Goal: Task Accomplishment & Management: Use online tool/utility

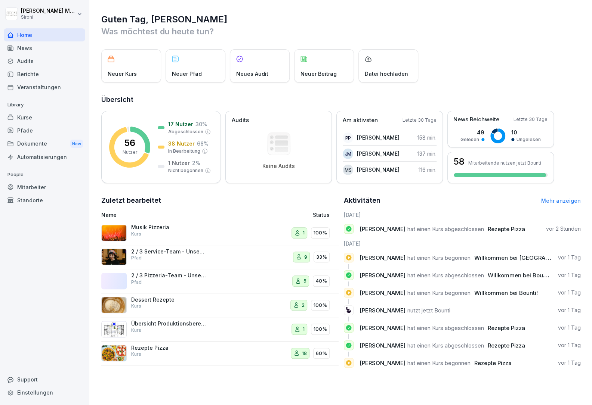
click at [22, 115] on div "Kurse" at bounding box center [44, 117] width 81 height 13
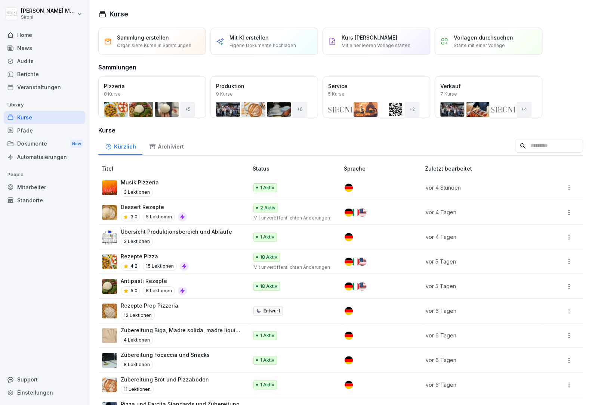
click at [151, 279] on p "Antipasti Rezepte" at bounding box center [154, 281] width 66 height 8
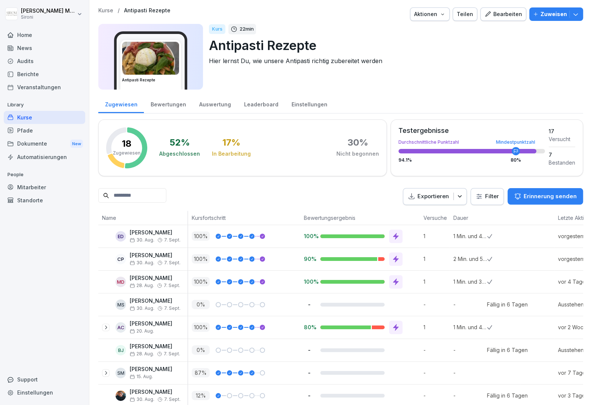
click at [31, 120] on div "Kurse" at bounding box center [44, 117] width 81 height 13
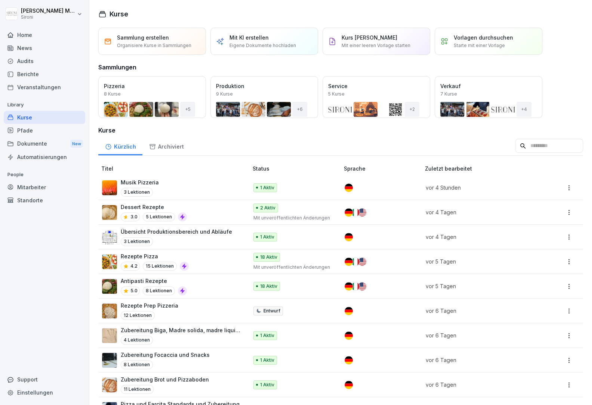
click at [159, 253] on p "Rezepte Pizza" at bounding box center [155, 256] width 68 height 8
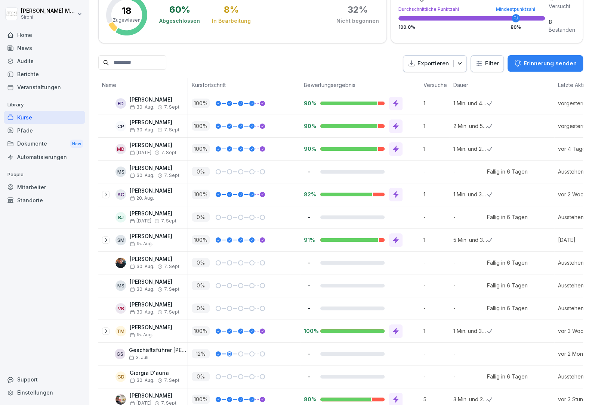
scroll to position [133, 0]
click at [393, 98] on div at bounding box center [395, 102] width 13 height 13
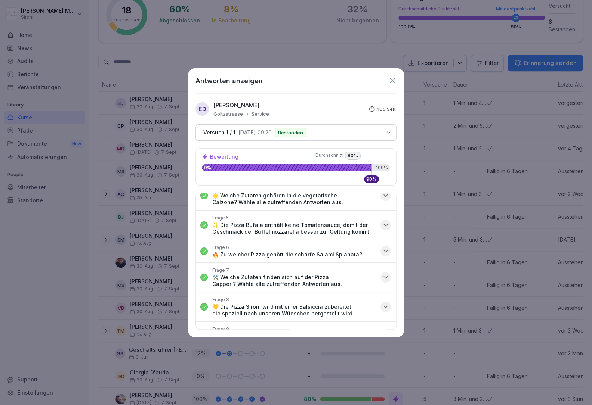
scroll to position [145, 0]
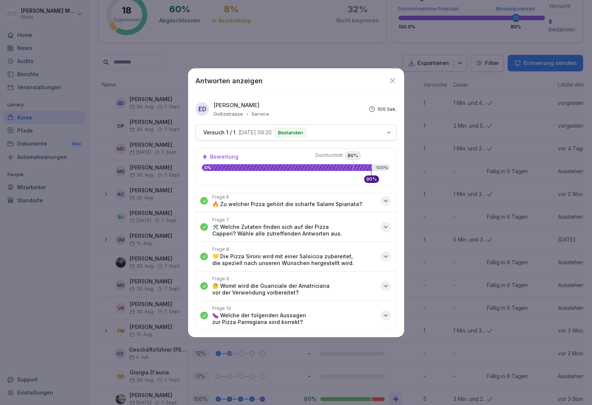
click at [394, 78] on icon at bounding box center [392, 80] width 5 height 5
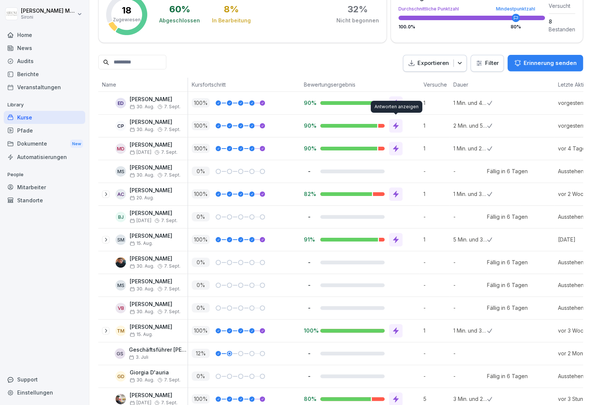
click at [399, 125] on icon at bounding box center [395, 125] width 7 height 7
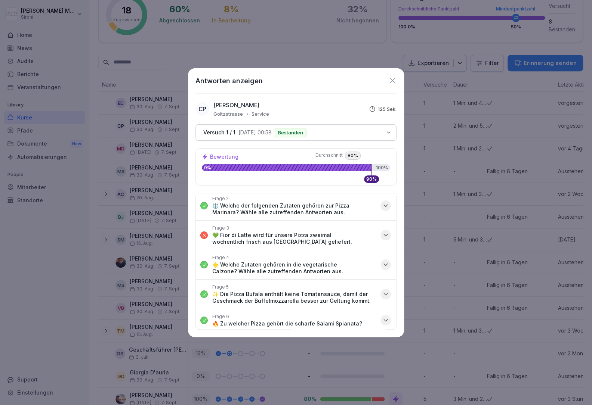
scroll to position [33, 0]
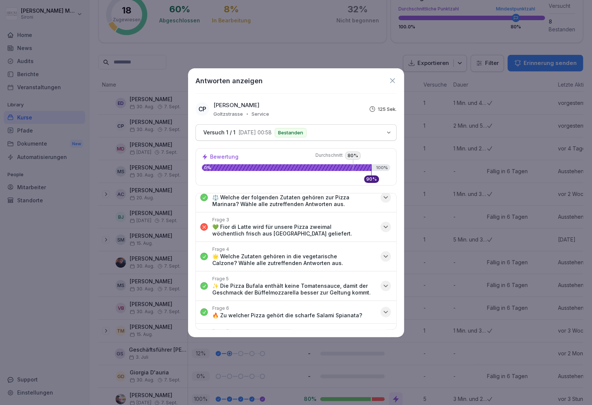
click at [392, 80] on icon at bounding box center [392, 80] width 5 height 5
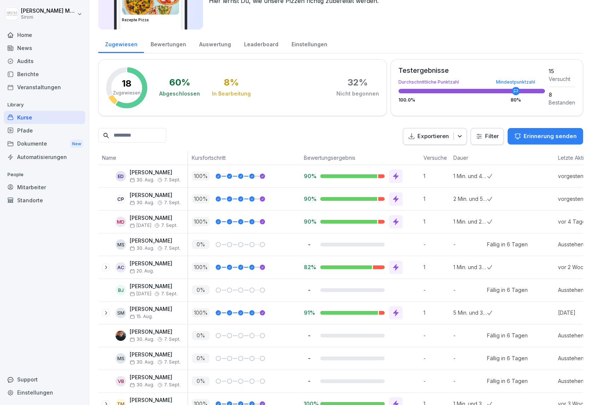
scroll to position [0, 0]
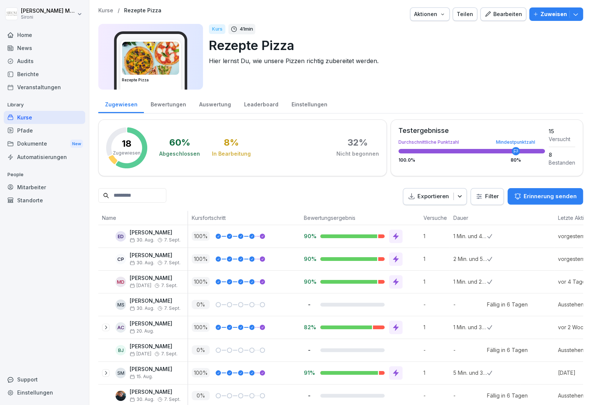
click at [169, 101] on div "Bewertungen" at bounding box center [168, 103] width 49 height 19
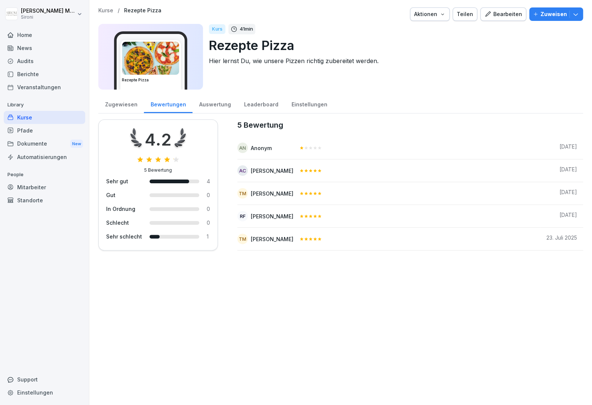
click at [43, 117] on div "Kurse" at bounding box center [44, 117] width 81 height 13
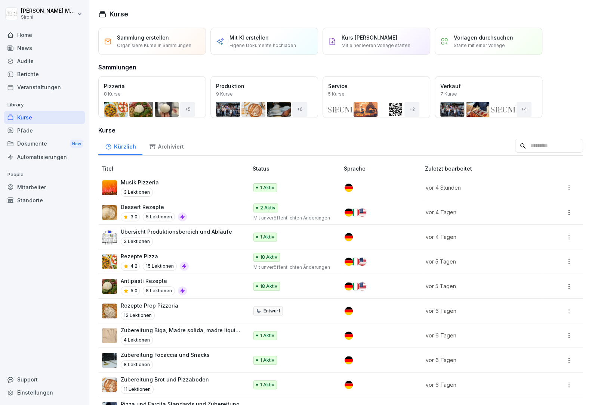
click at [180, 280] on p "Antipasti Rezepte" at bounding box center [154, 281] width 66 height 8
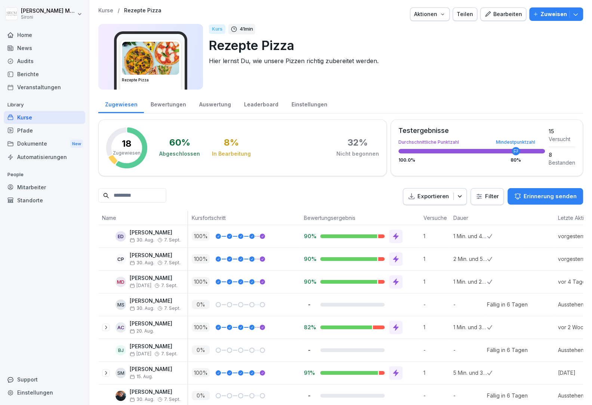
click at [511, 12] on div "Bearbeiten" at bounding box center [503, 14] width 38 height 8
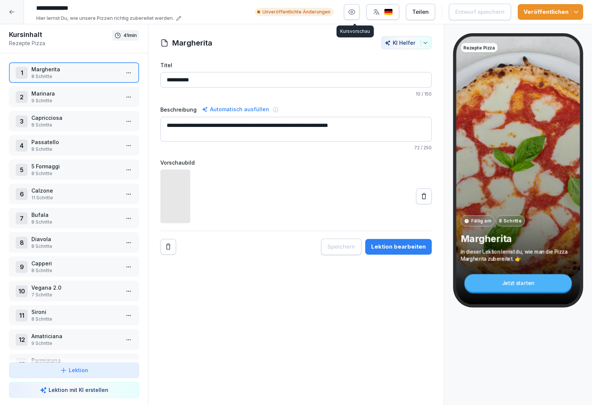
click at [355, 8] on icon "button" at bounding box center [351, 11] width 7 height 7
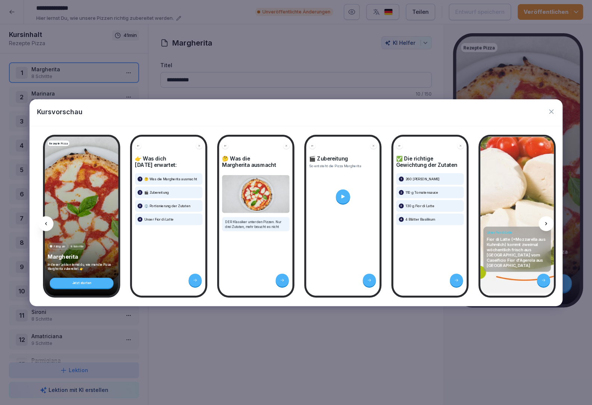
click at [545, 222] on icon at bounding box center [546, 224] width 6 height 6
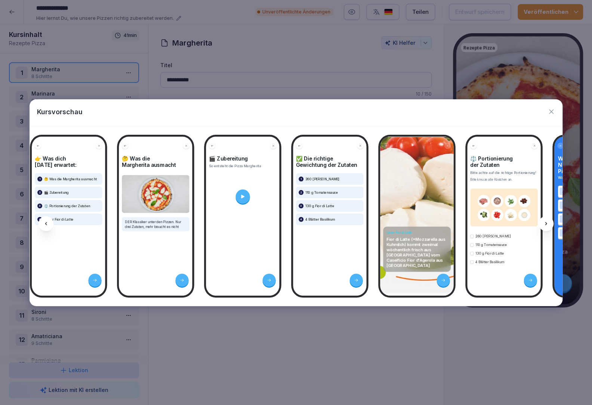
scroll to position [0, 99]
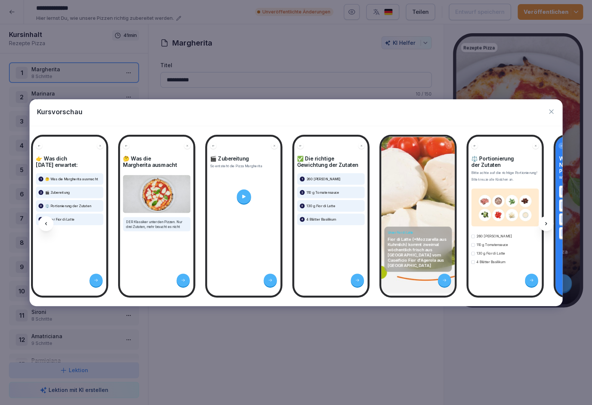
click at [547, 223] on icon at bounding box center [546, 224] width 6 height 6
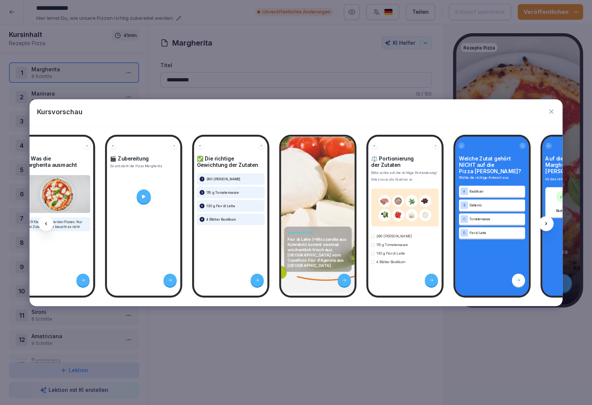
click at [547, 223] on icon at bounding box center [546, 224] width 6 height 6
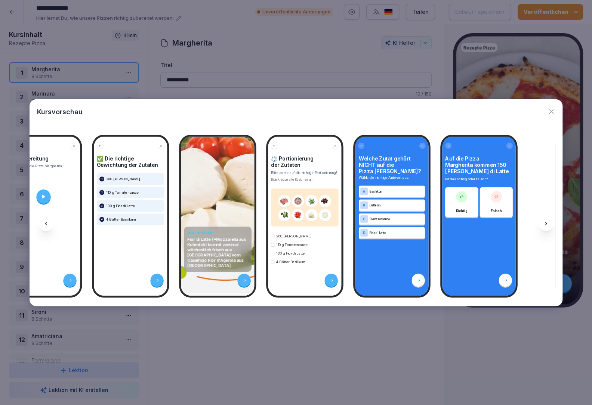
click at [547, 223] on icon at bounding box center [546, 224] width 6 height 6
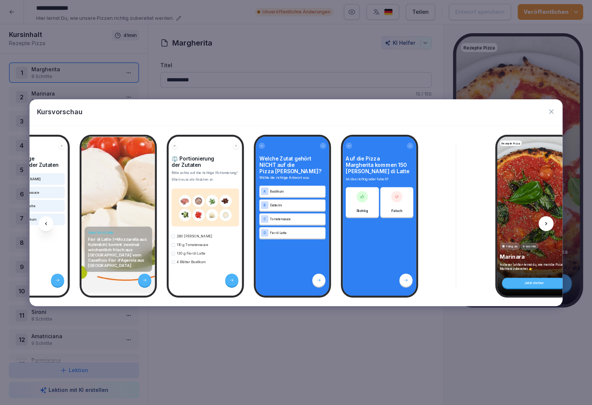
click at [547, 223] on icon at bounding box center [546, 224] width 6 height 6
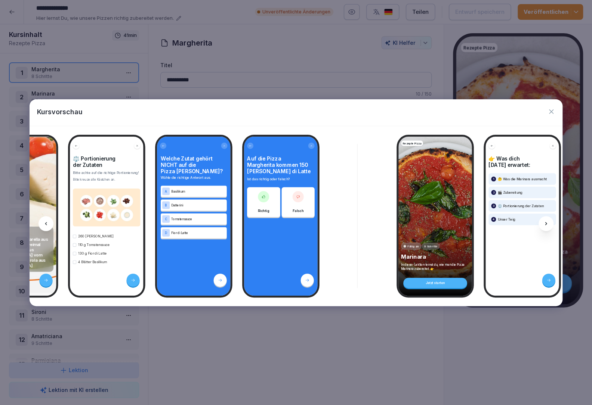
click at [547, 223] on icon at bounding box center [546, 224] width 6 height 6
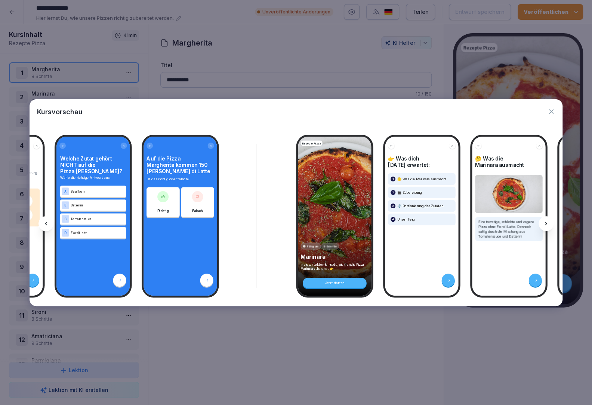
click at [547, 223] on icon at bounding box center [546, 224] width 6 height 6
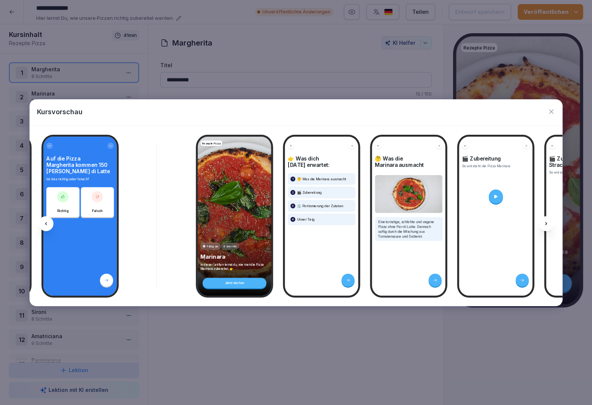
click at [547, 223] on icon at bounding box center [546, 224] width 6 height 6
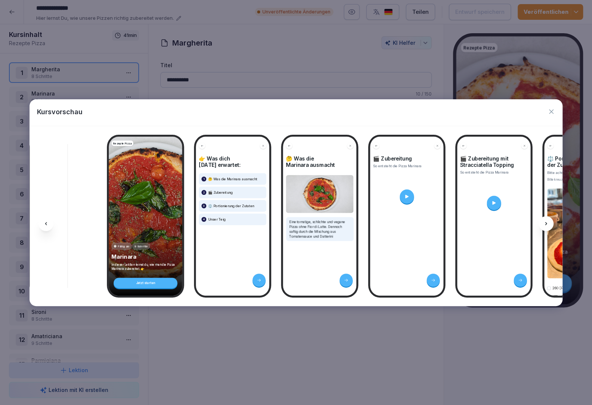
scroll to position [0, 798]
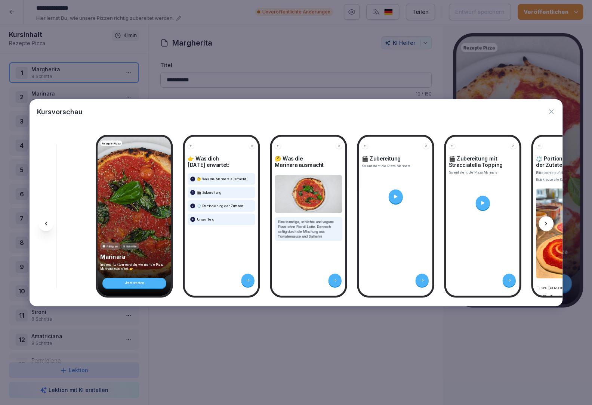
click at [547, 223] on icon at bounding box center [546, 224] width 6 height 6
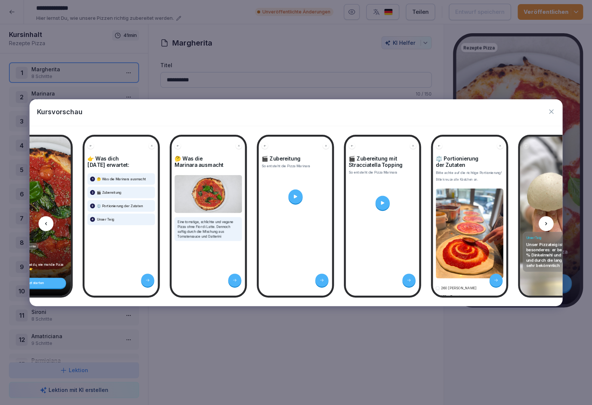
click at [547, 223] on icon at bounding box center [546, 224] width 6 height 6
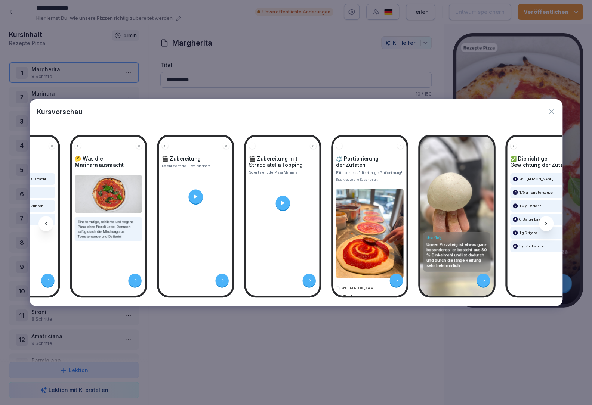
click at [547, 223] on icon at bounding box center [546, 224] width 6 height 6
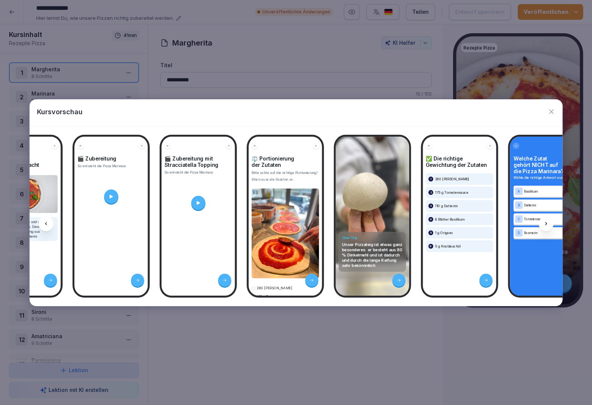
scroll to position [0, 1098]
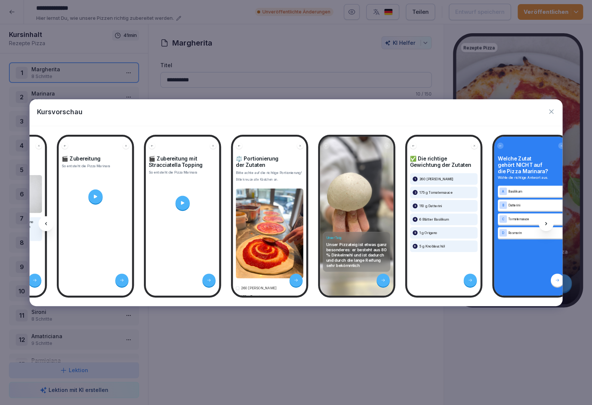
click at [553, 109] on icon "button" at bounding box center [550, 111] width 7 height 7
